Goal: Feedback & Contribution: Submit feedback/report problem

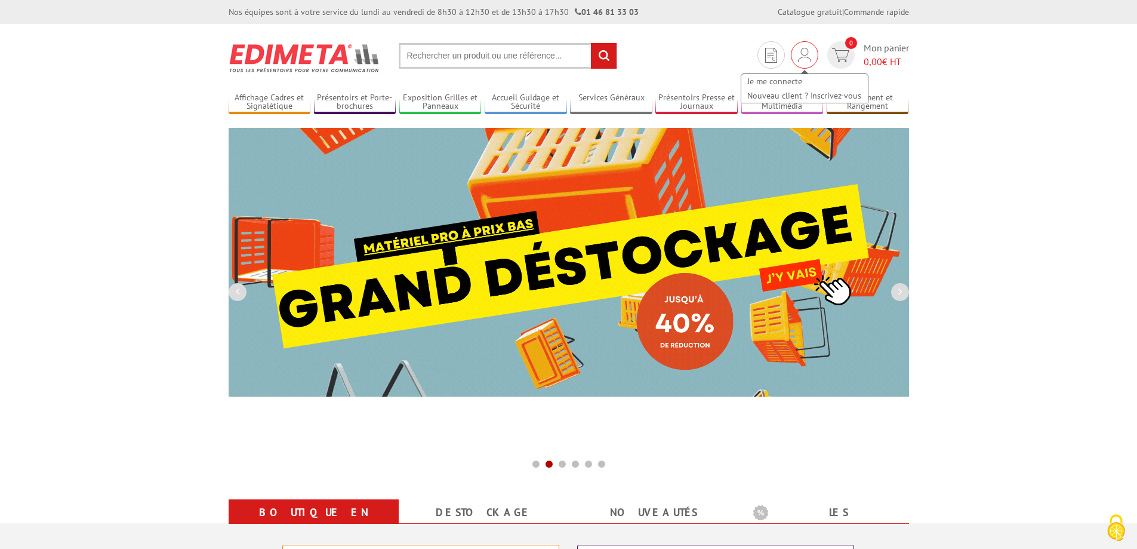
click at [801, 52] on img at bounding box center [804, 55] width 13 height 14
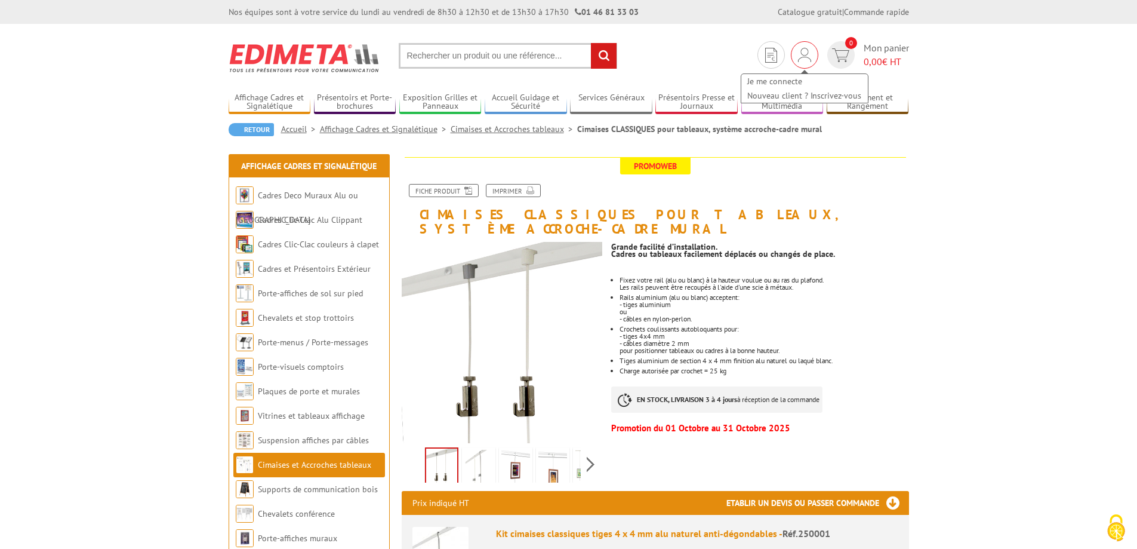
click at [811, 58] on div "Je me connecte Nouveau client ? Inscrivez-vous" at bounding box center [804, 54] width 27 height 27
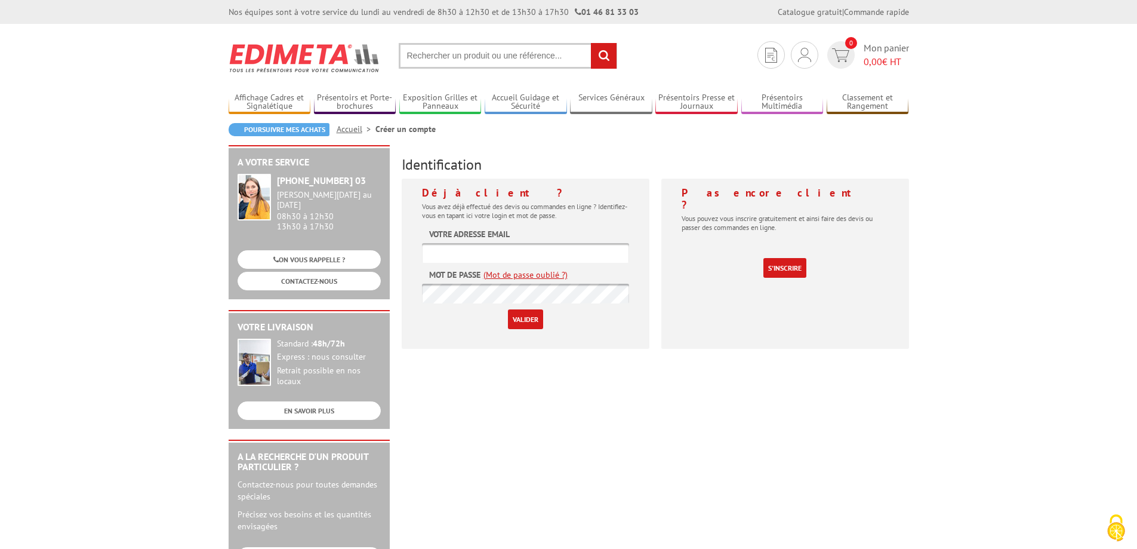
click at [439, 250] on input "text" at bounding box center [525, 253] width 207 height 20
type input "commandesinternetcompta@fondationsainthelier.com"
click at [521, 317] on input "Valider" at bounding box center [525, 319] width 35 height 20
click at [461, 251] on input "text" at bounding box center [525, 253] width 207 height 20
type input "[EMAIL_ADDRESS][DOMAIN_NAME]"
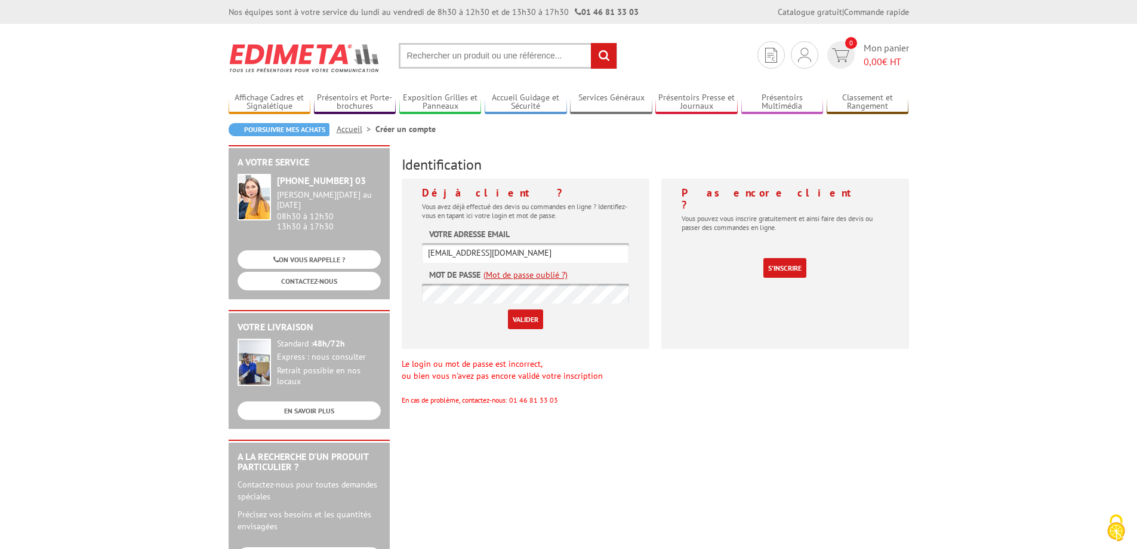
click at [428, 250] on input "[EMAIL_ADDRESS][DOMAIN_NAME]" at bounding box center [525, 253] width 207 height 20
click at [522, 322] on input "Valider" at bounding box center [525, 319] width 35 height 20
drag, startPoint x: 0, startPoint y: 0, endPoint x: 522, endPoint y: 321, distance: 612.7
click at [522, 321] on input "Valider" at bounding box center [525, 319] width 35 height 20
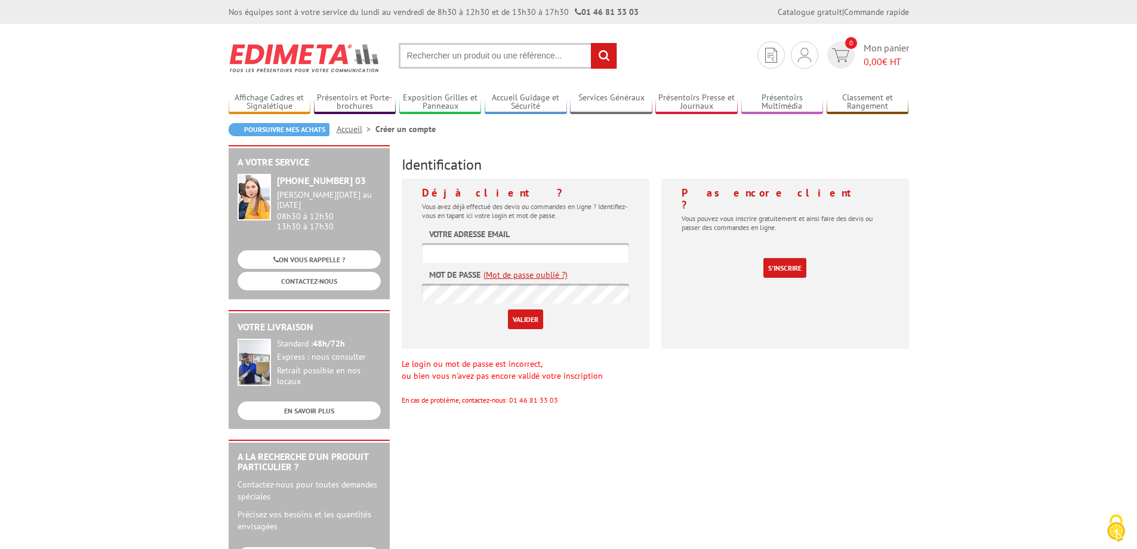
click at [475, 253] on input "text" at bounding box center [525, 253] width 207 height 20
paste input "commandesinternetcompta@fondationsainthelier.com"
type input "commandesinternetcompta@fondationsainthelier.com"
click at [539, 321] on input "Valider" at bounding box center [525, 319] width 35 height 20
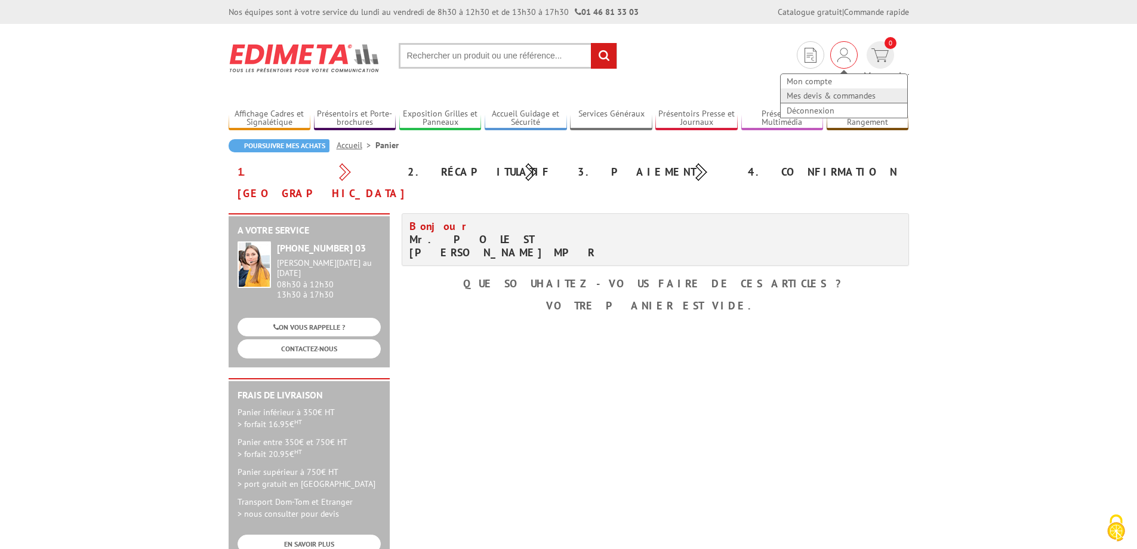
click at [787, 94] on link "Mes devis & commandes" at bounding box center [844, 95] width 127 height 14
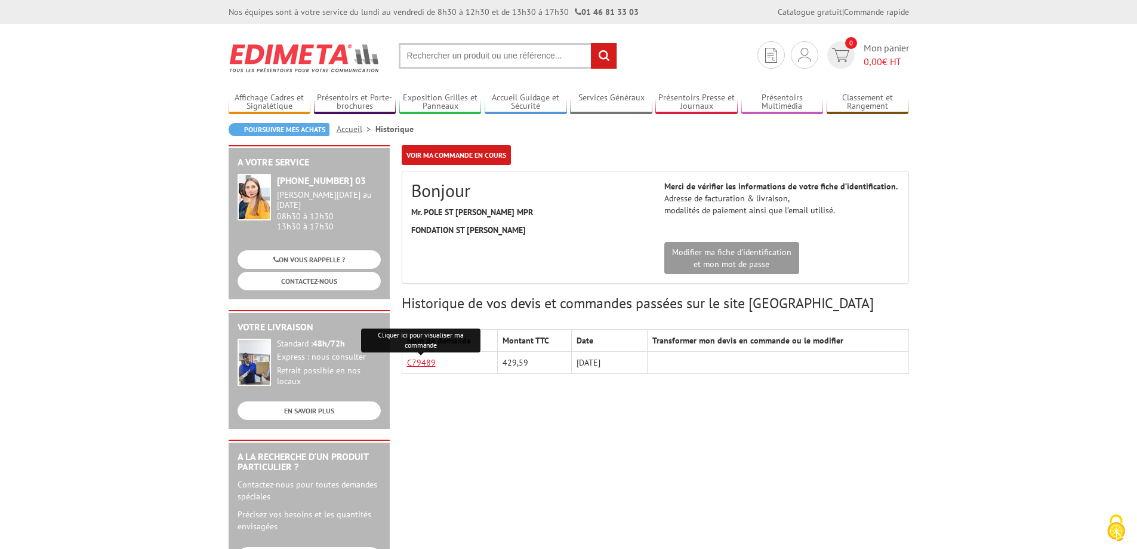
click at [425, 365] on link "C79489" at bounding box center [421, 362] width 29 height 11
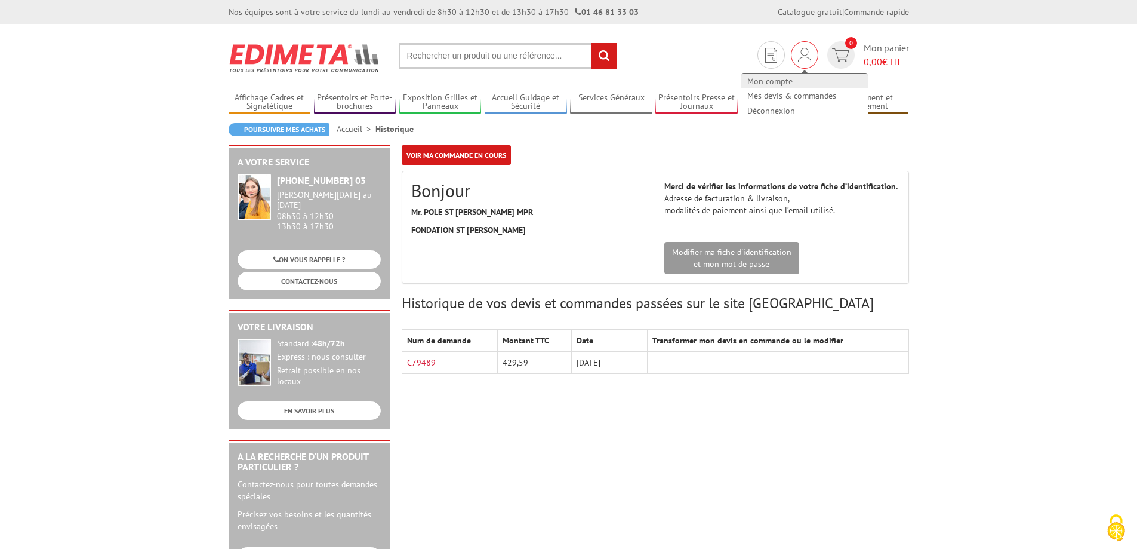
click at [776, 80] on link "Mon compte" at bounding box center [804, 81] width 127 height 14
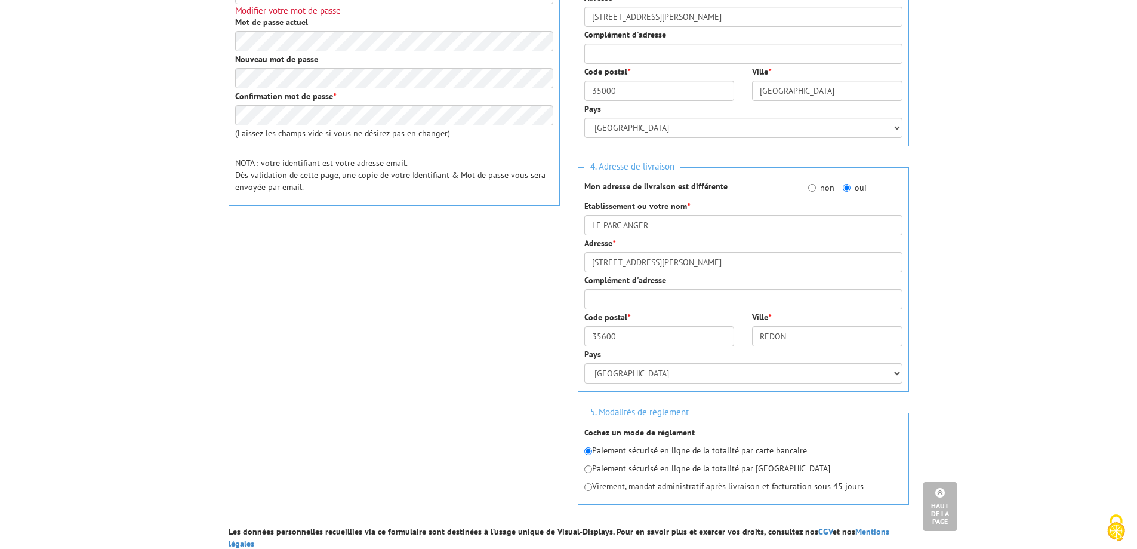
scroll to position [478, 0]
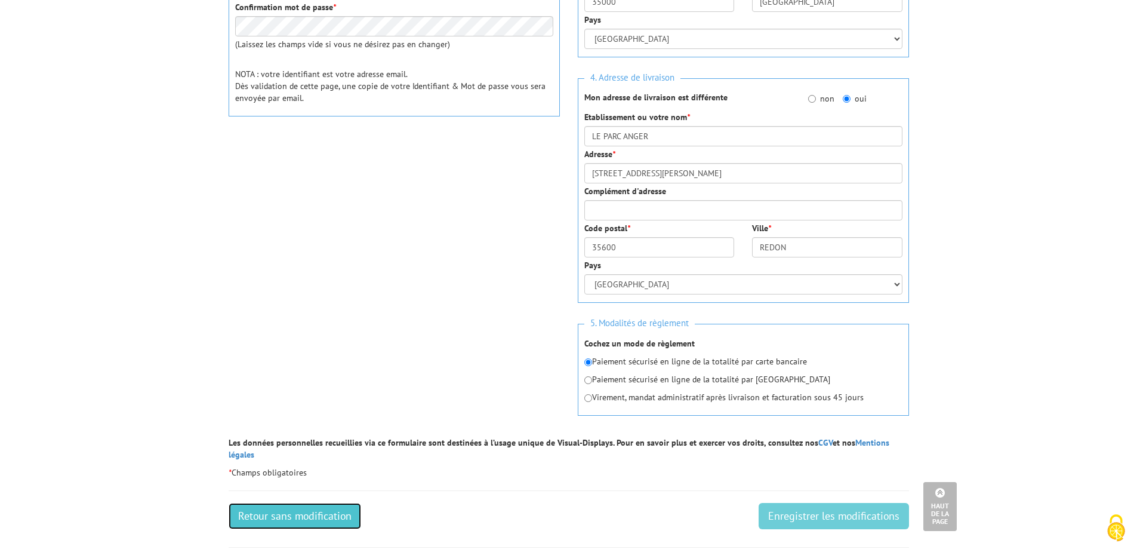
click at [270, 503] on link "Retour sans modification" at bounding box center [295, 516] width 133 height 26
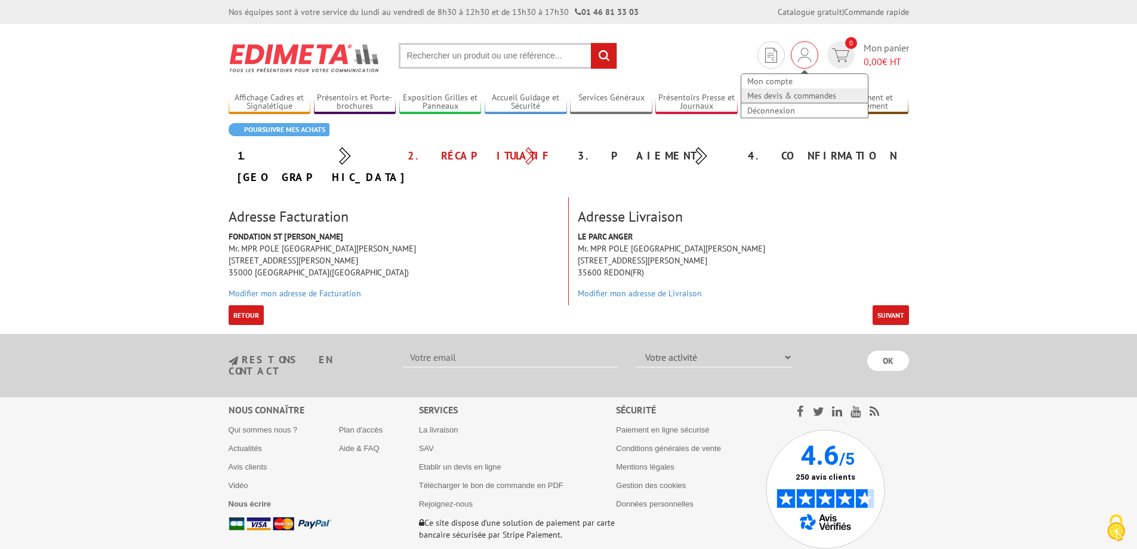
click at [778, 98] on link "Mes devis & commandes" at bounding box center [804, 95] width 127 height 14
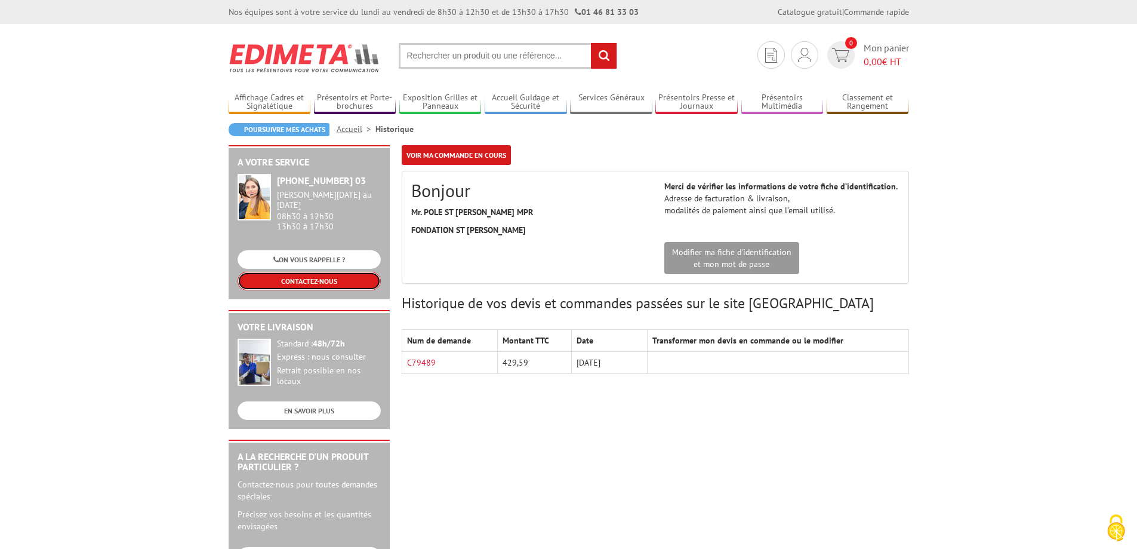
click at [284, 277] on link "CONTACTEZ-NOUS" at bounding box center [309, 281] width 143 height 19
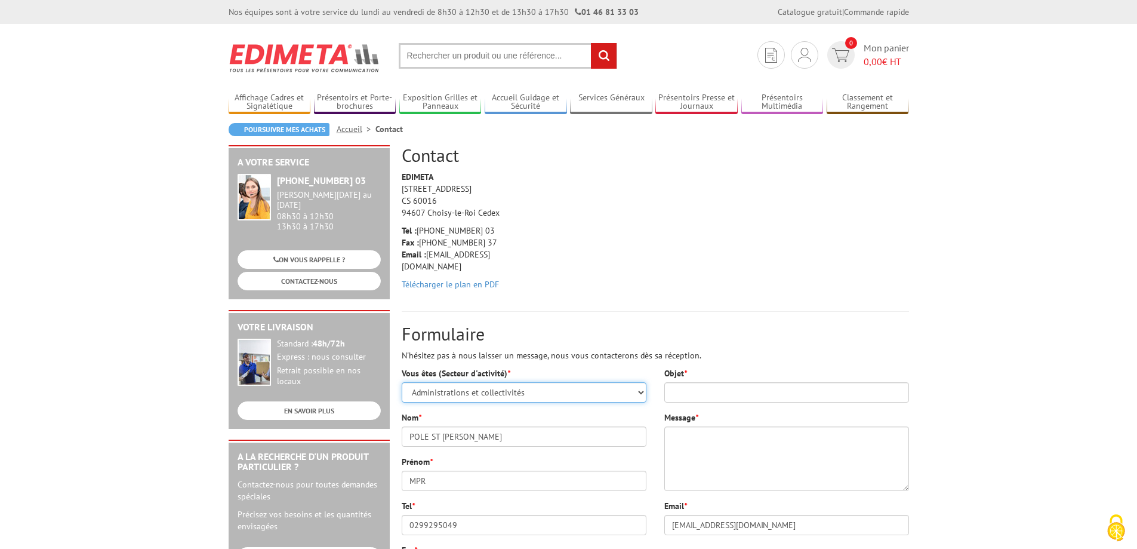
click at [452, 390] on select "Sélectionner votre statut Administrations et collectivités Magasins et commerce…" at bounding box center [524, 392] width 245 height 20
click at [402, 382] on select "Sélectionner votre statut Administrations et collectivités Magasins et commerce…" at bounding box center [524, 392] width 245 height 20
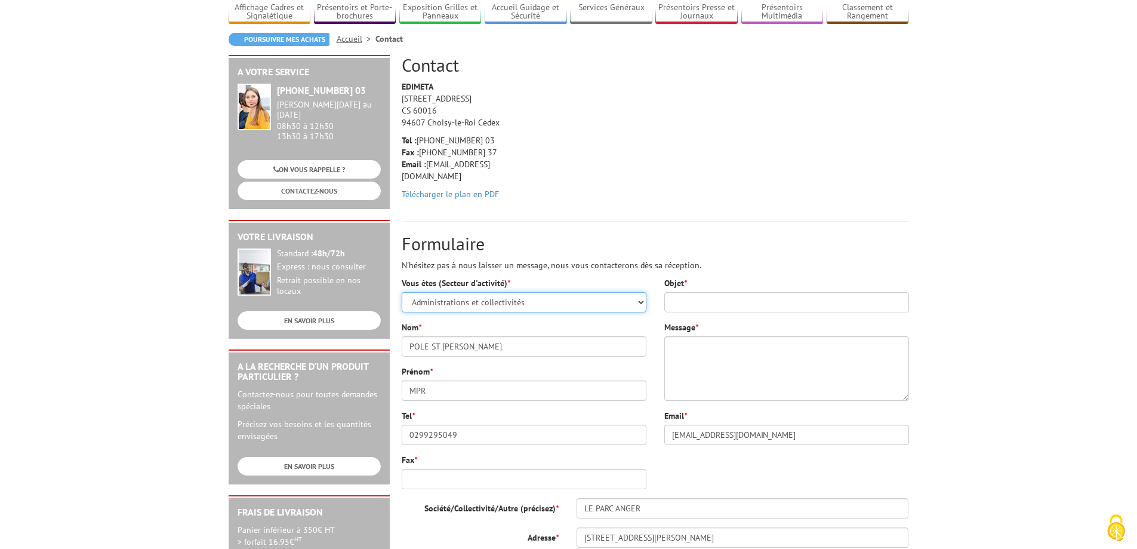
scroll to position [119, 0]
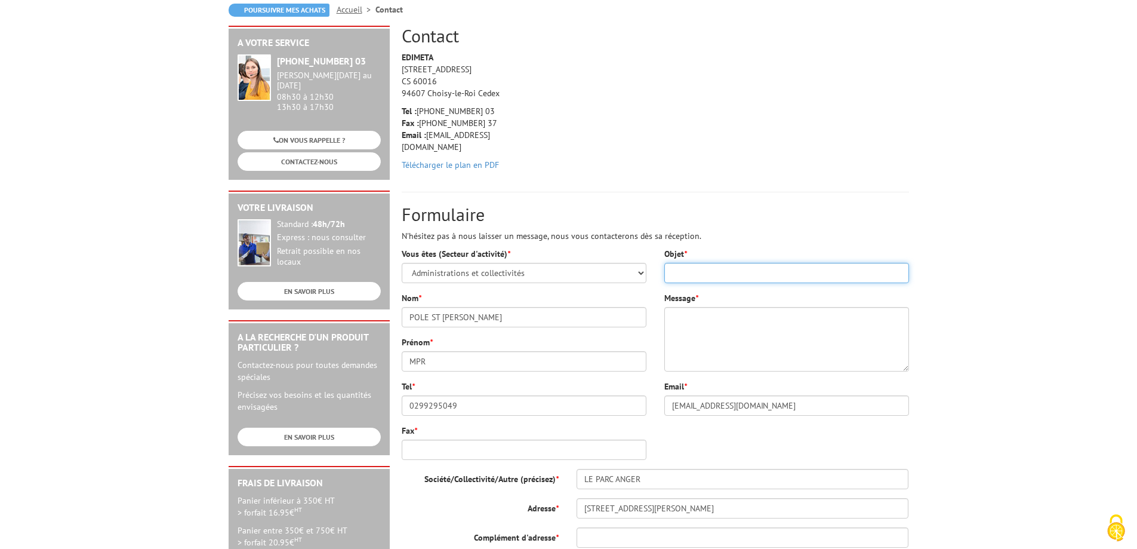
click at [715, 263] on input "Objet *" at bounding box center [786, 273] width 245 height 20
type input "FACTURE"
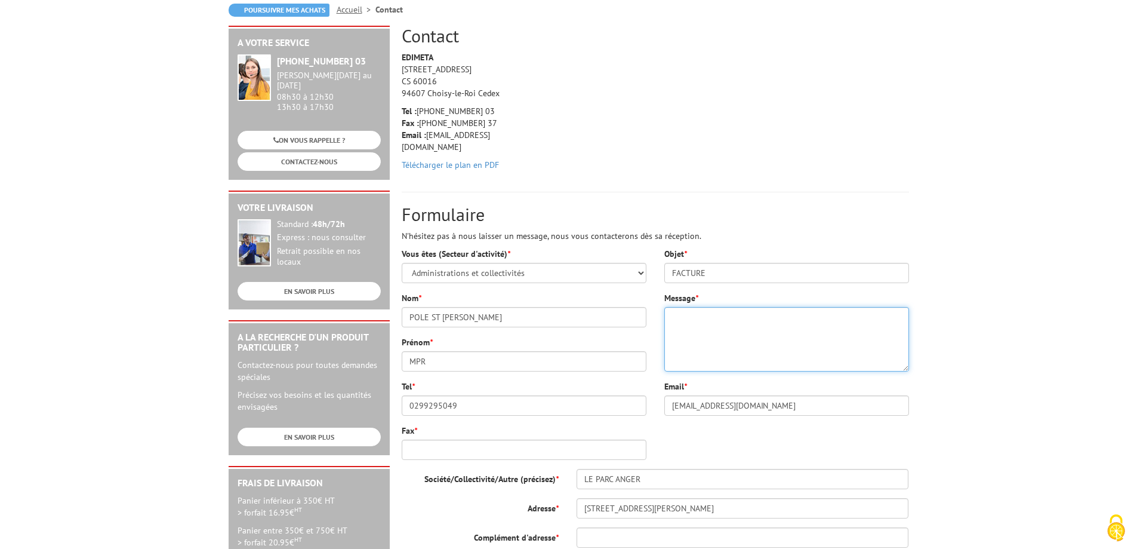
click at [694, 328] on textarea "Message *" at bounding box center [786, 339] width 245 height 64
type textarea "b"
type textarea "Bonjour, Merci de nous transmettre la facture de la commande passée le [DATE]. …"
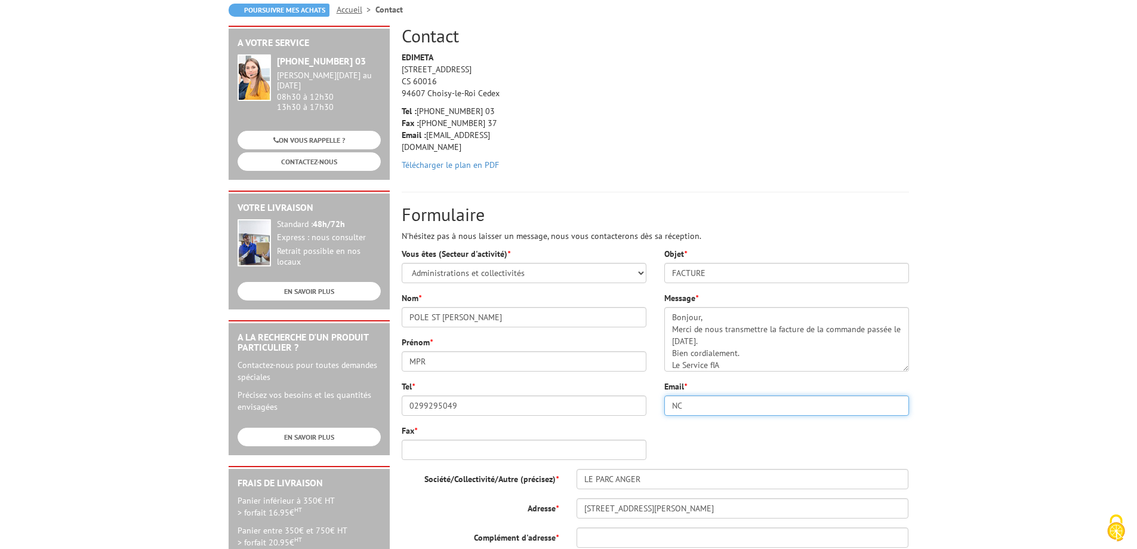
type input "N"
click at [744, 370] on textarea "Bonjour, Merci de nous transmettre la facture de la commande passée le [DATE]. …" at bounding box center [786, 339] width 245 height 64
click at [727, 366] on textarea "Bonjour, Merci de nous transmettre la facture de la commande passée le [DATE]. …" at bounding box center [786, 339] width 245 height 64
type textarea "Bonjour, Merci de nous transmettre la facture de la commande passée le [DATE]. …"
click at [684, 401] on input "Email *" at bounding box center [786, 405] width 245 height 20
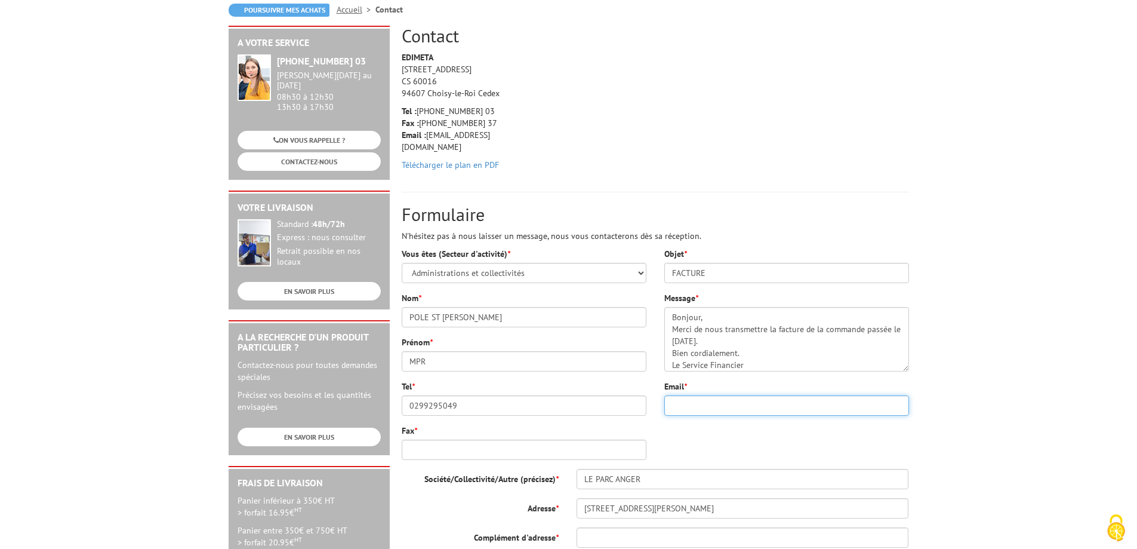
type input "[EMAIL_ADDRESS][DOMAIN_NAME]"
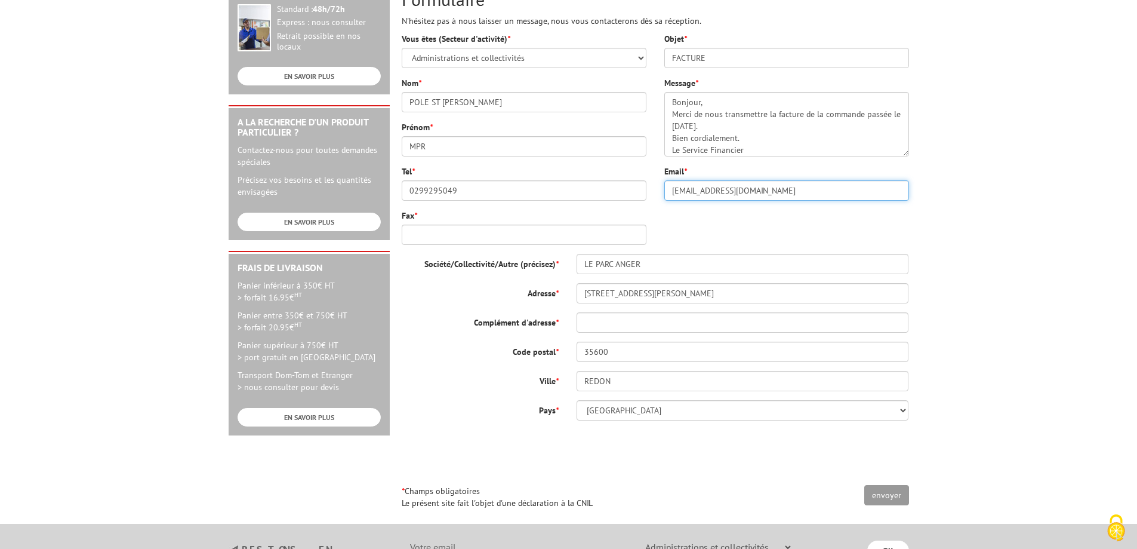
scroll to position [358, 0]
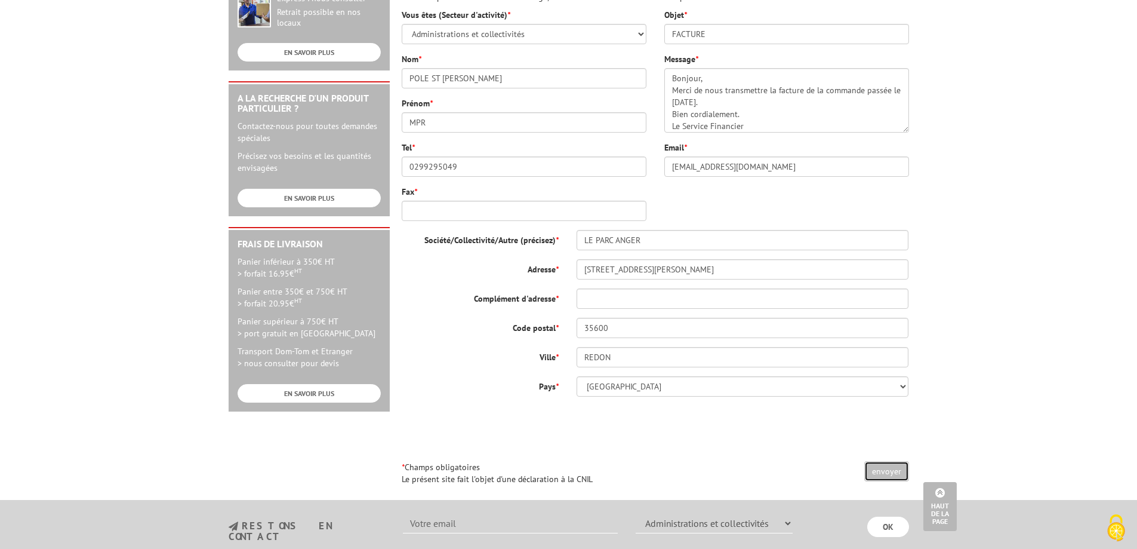
click at [887, 474] on input "envoyer" at bounding box center [886, 471] width 45 height 20
click at [429, 204] on input "Fax *" at bounding box center [524, 211] width 245 height 20
type input "0299295049"
click at [892, 467] on input "envoyer" at bounding box center [886, 471] width 45 height 20
click at [619, 299] on input "Complément d'adresse *" at bounding box center [743, 298] width 333 height 20
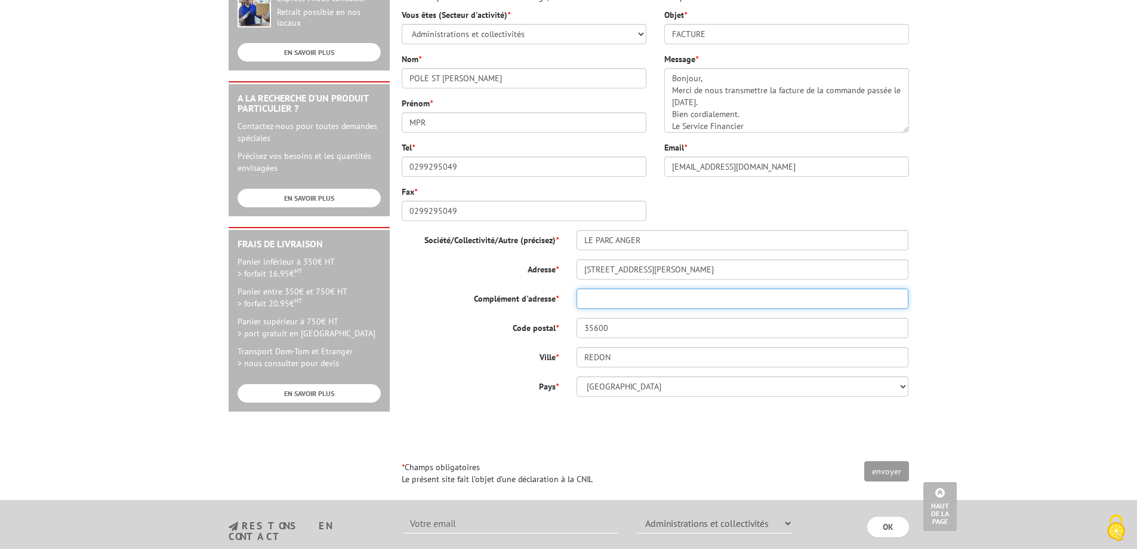
click at [620, 299] on input "Complément d'adresse *" at bounding box center [743, 298] width 333 height 20
type input "ras"
click at [888, 470] on input "envoyer" at bounding box center [886, 471] width 45 height 20
